Goal: Information Seeking & Learning: Understand process/instructions

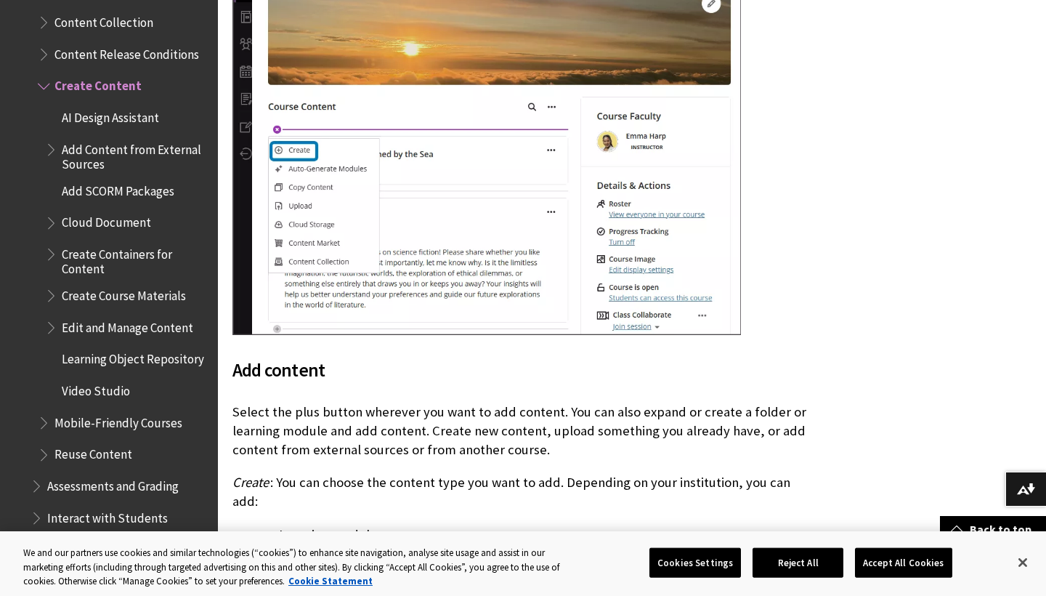
scroll to position [719, 0]
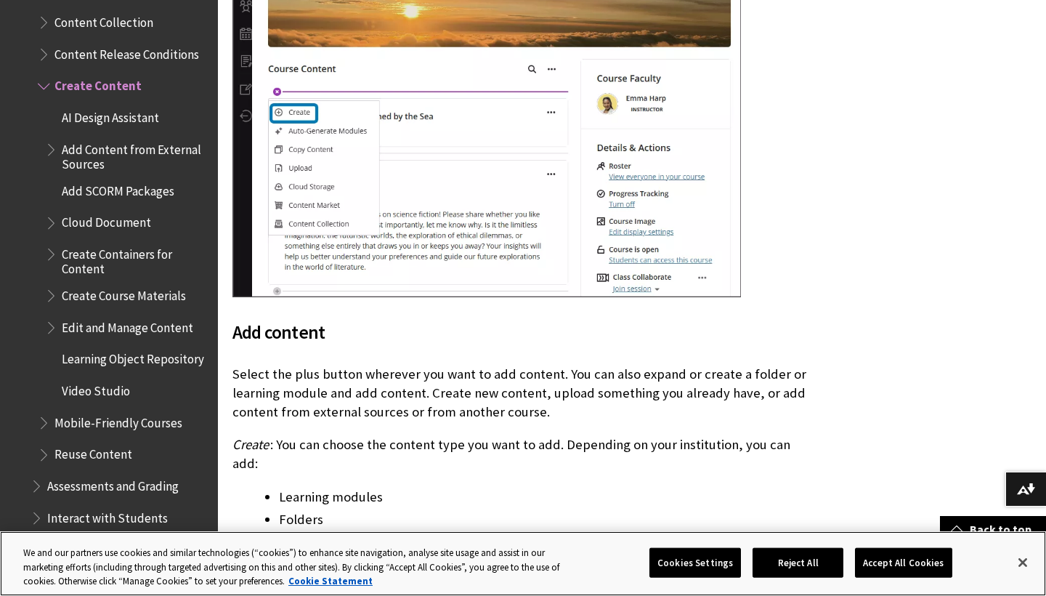
click at [807, 560] on button "Reject All" at bounding box center [798, 562] width 91 height 31
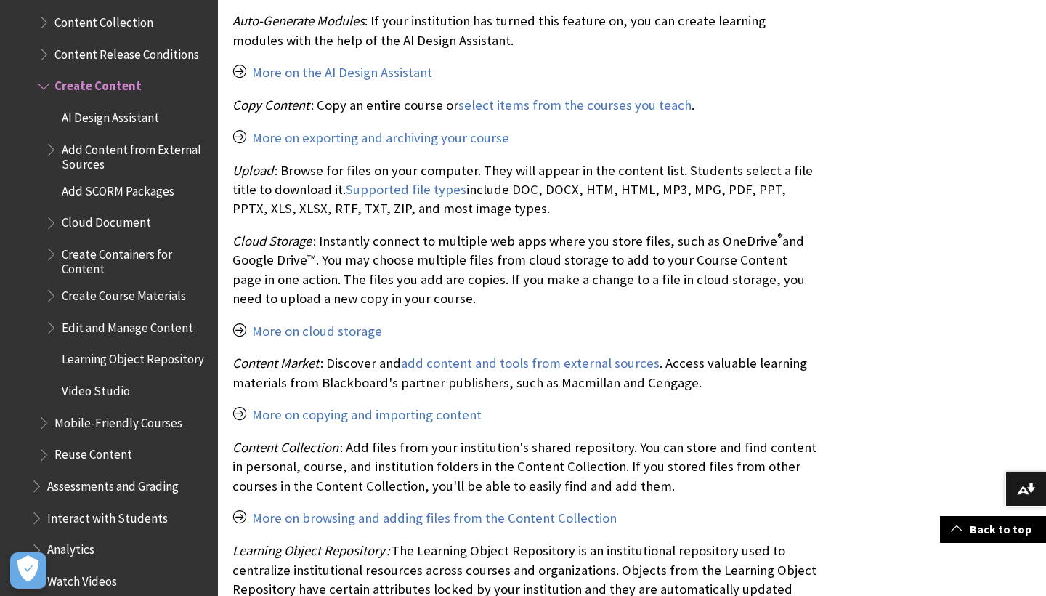
scroll to position [1544, 0]
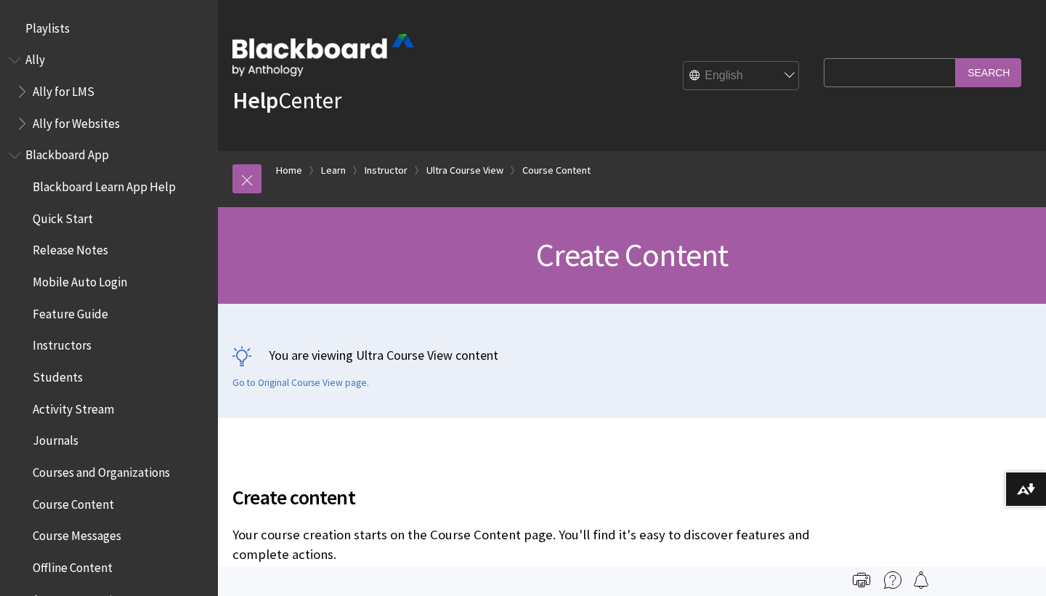
scroll to position [2138, 0]
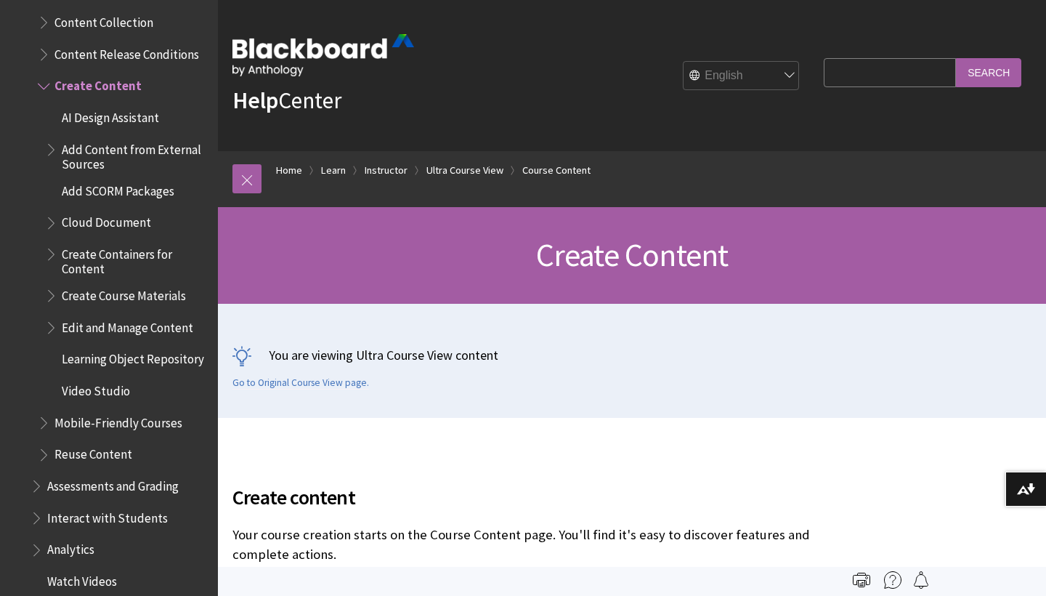
click at [860, 71] on input "Search Query" at bounding box center [890, 72] width 132 height 28
type input "how do I add sessions"
click at [990, 73] on input "Search" at bounding box center [988, 72] width 65 height 28
click at [989, 73] on input "Search" at bounding box center [988, 72] width 65 height 28
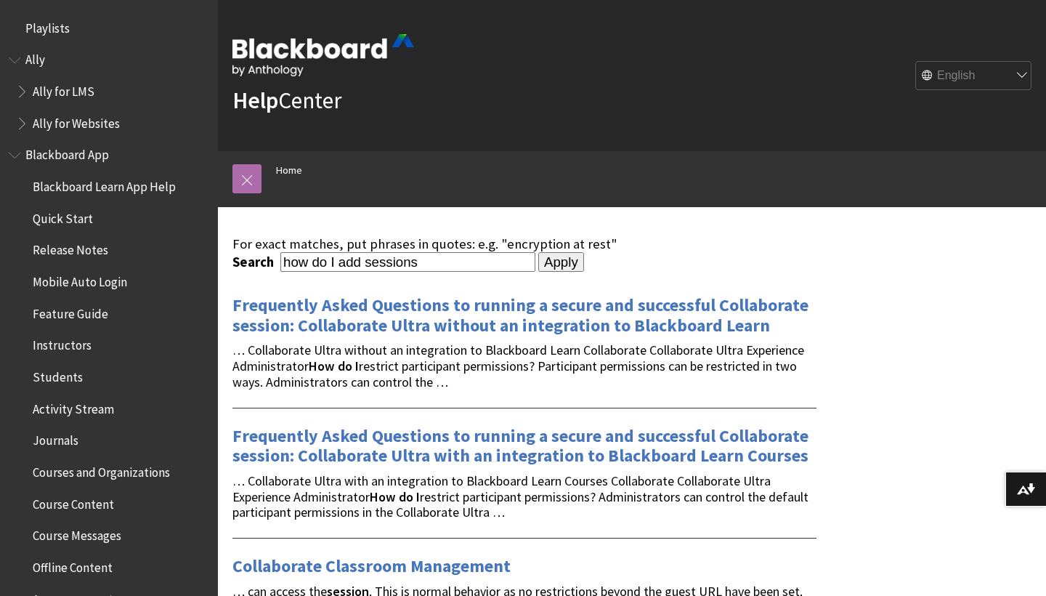
click at [247, 177] on link at bounding box center [246, 178] width 29 height 29
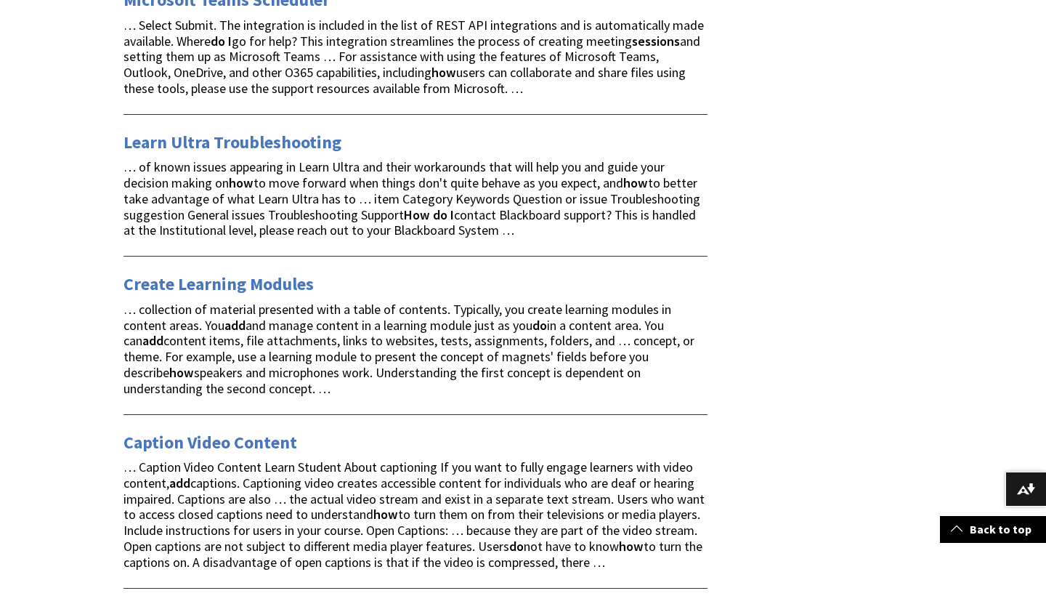
scroll to position [1608, 0]
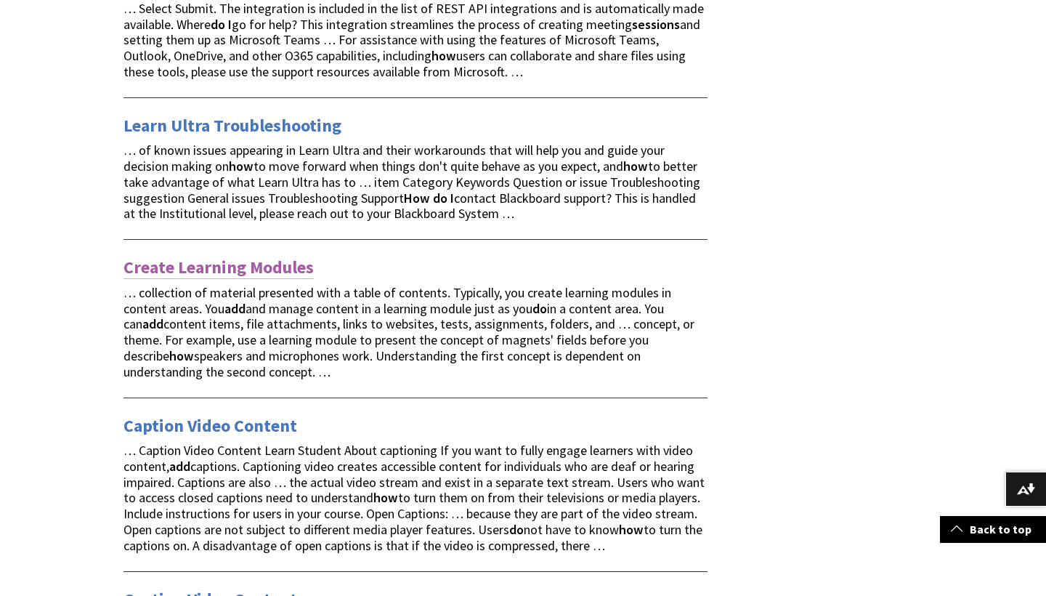
click at [280, 256] on link "Create Learning Modules" at bounding box center [218, 267] width 190 height 23
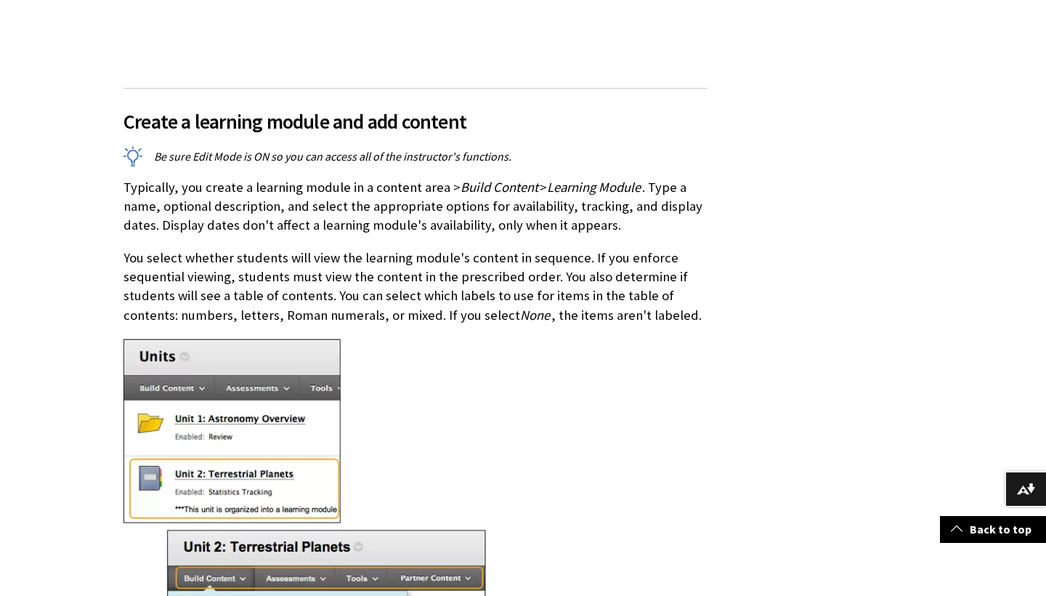
scroll to position [1034, 0]
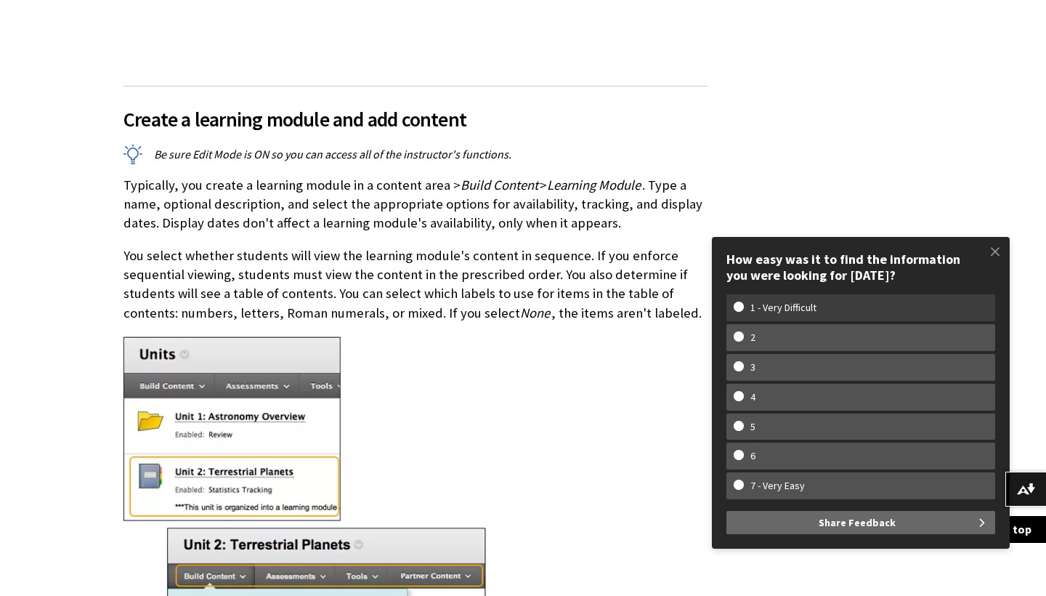
click at [735, 314] on w-span "1 - Very Difficult" at bounding box center [861, 307] width 254 height 12
click at [735, 311] on input "1 - Very Difficult" at bounding box center [738, 305] width 9 height 9
radio input "true"
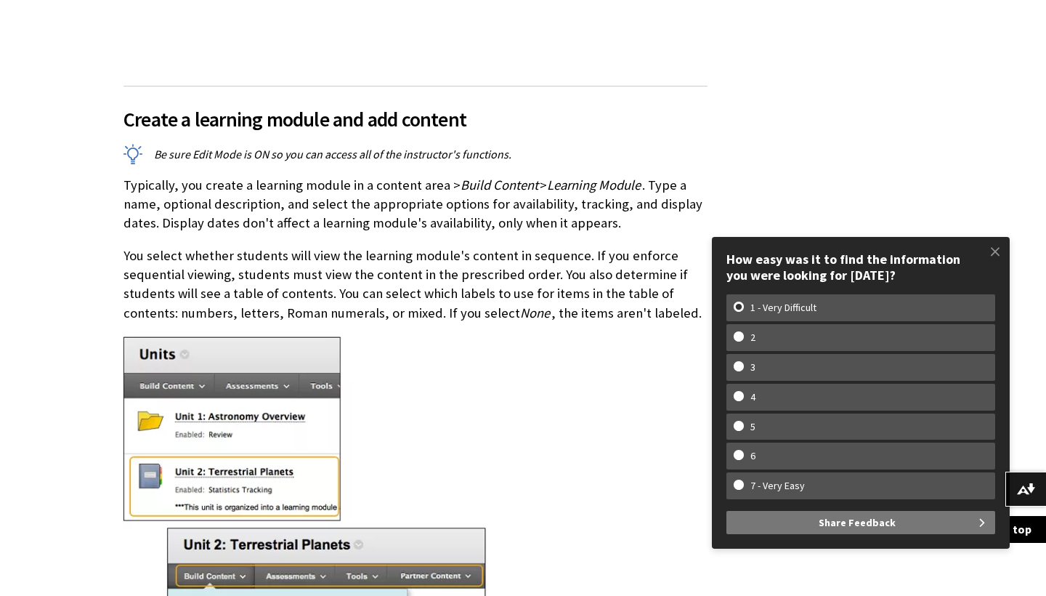
click at [862, 529] on span "Share Feedback" at bounding box center [857, 522] width 77 height 23
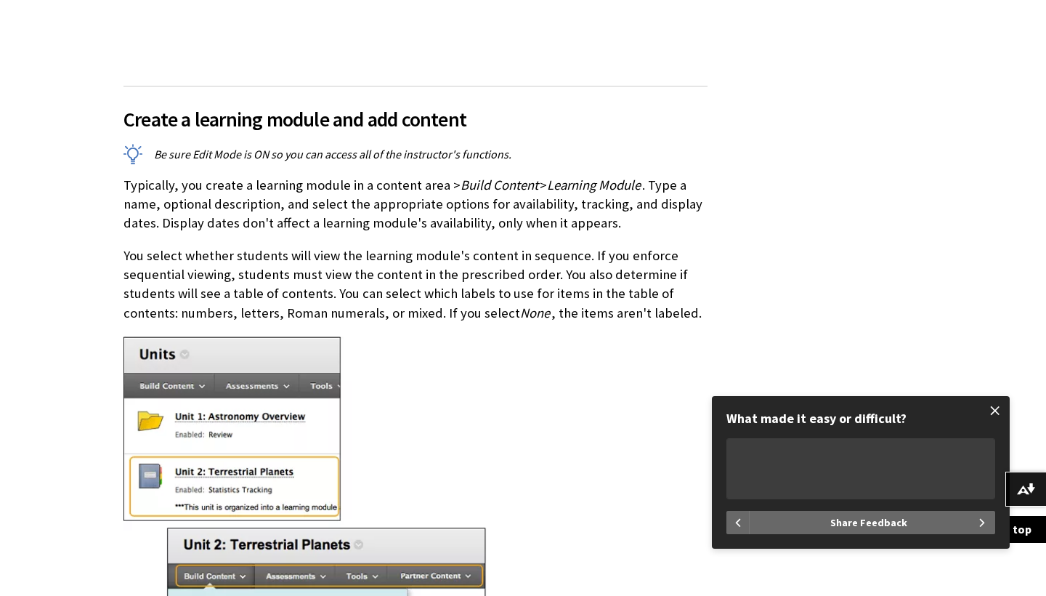
click at [997, 413] on span at bounding box center [995, 410] width 31 height 31
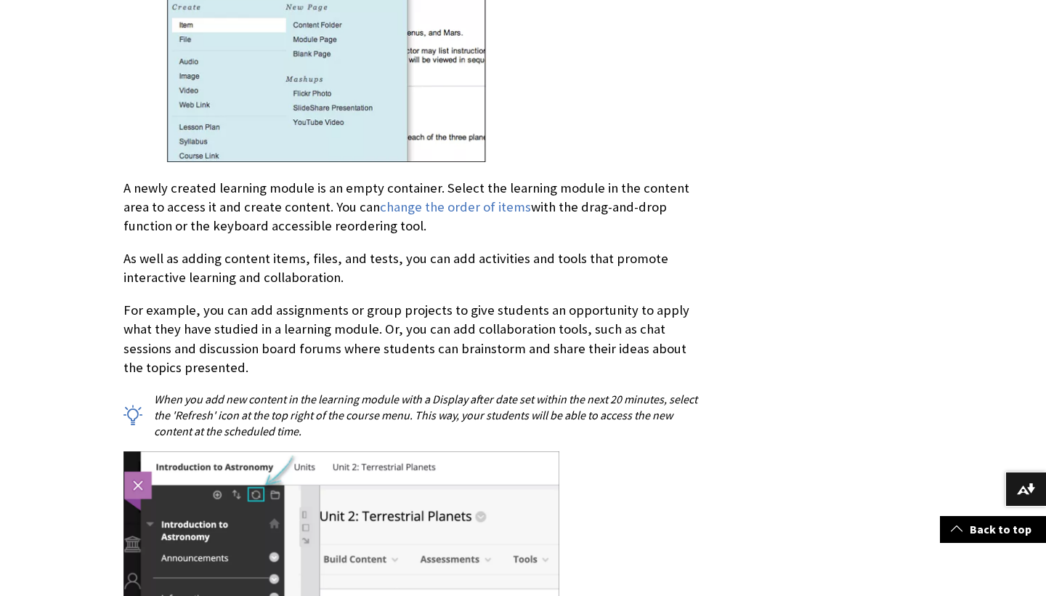
scroll to position [1648, 0]
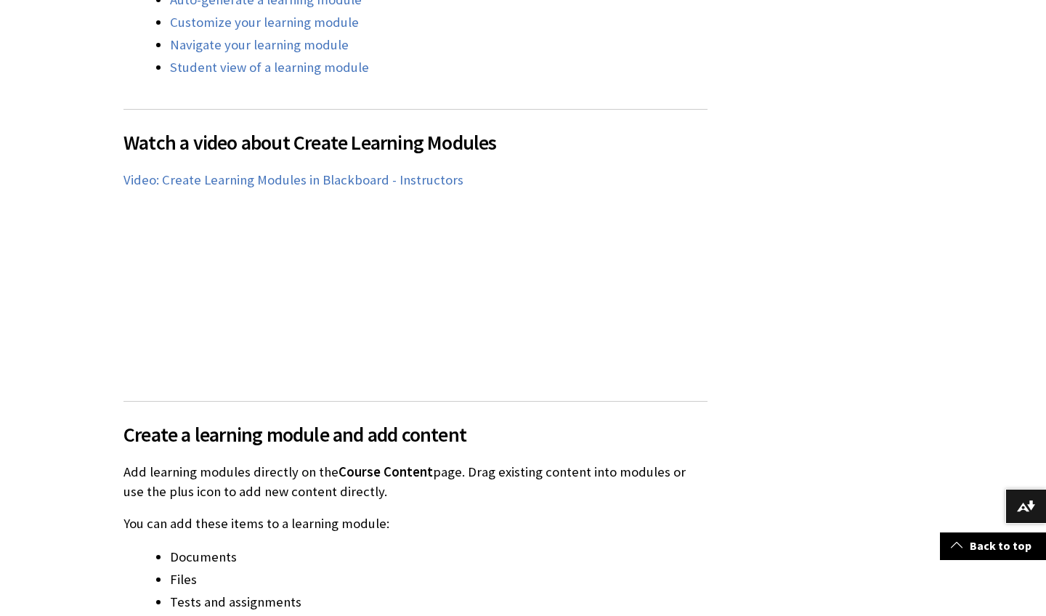
scroll to position [915, 0]
